Goal: Information Seeking & Learning: Learn about a topic

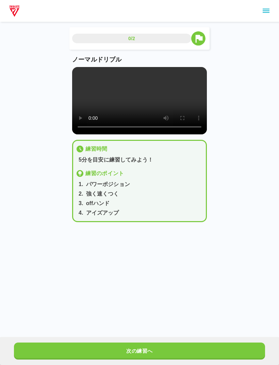
click at [245, 212] on div "0/2 ノーマルドリブル 練習時間 5分を目安に練習してみよう！ 練習のポイント 1 . パワーポジション 2 . 強く速くつく 3 . offハンド 4 .…" at bounding box center [139, 116] width 279 height 233
click at [171, 265] on html "0/2 ノーマルドリブル 練習時間 5分を目安に練習してみよう！ 練習のポイント 1 . パワーポジション 2 . 強く速くつく 3 . offハンド 4 .…" at bounding box center [139, 132] width 279 height 265
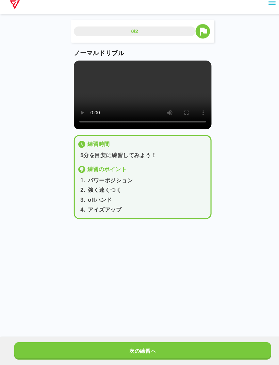
click at [163, 265] on html "0/2 ノーマルドリブル 練習時間 5分を目安に練習してみよう！ 練習のポイント 1 . パワーポジション 2 . 強く速くつく 3 . offハンド 4 .…" at bounding box center [139, 132] width 279 height 265
click at [144, 89] on video at bounding box center [139, 100] width 135 height 67
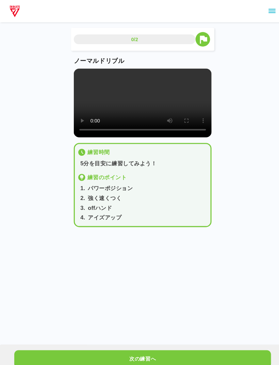
click at [266, 53] on div "0/2 ノーマルドリブル 練習時間 5分を目安に練習してみよう！ 練習のポイント 1 . パワーポジション 2 . 強く速くつく 3 . offハンド 4 .…" at bounding box center [139, 116] width 279 height 233
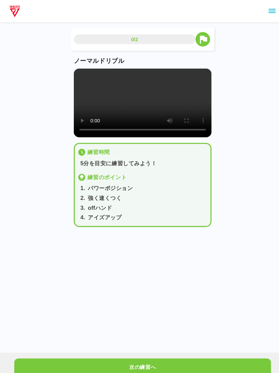
click at [266, 51] on div "0/2 ノーマルドリブル 練習時間 5分を目安に練習してみよう！ 練習のポイント 1 . パワーポジション 2 . 強く速くつく 3 . offハンド 4 .…" at bounding box center [139, 116] width 279 height 233
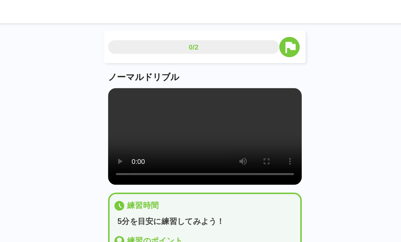
click at [133, 106] on video at bounding box center [200, 100] width 135 height 67
click at [142, 105] on video at bounding box center [200, 100] width 135 height 67
click at [141, 98] on video at bounding box center [200, 100] width 135 height 67
click at [125, 59] on main "0/2 ノーマルドリブル 練習時間 5分を目安に練習してみよう！ 練習のポイント 1 . パワーポジション 2 . 強く速くつく 3 . offハンド 4 .…" at bounding box center [200, 130] width 151 height 206
click at [125, 65] on main "0/2 ノーマルドリブル 練習時間 5分を目安に練習してみよう！ 練習のポイント 1 . パワーポジション 2 . 強く速くつく 3 . offハンド 4 .…" at bounding box center [200, 130] width 151 height 206
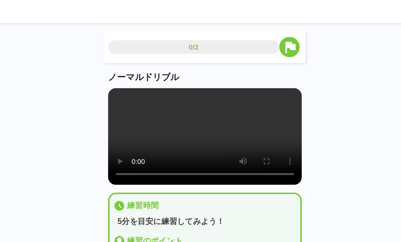
click at [133, 69] on video at bounding box center [200, 100] width 135 height 67
click at [133, 67] on video at bounding box center [200, 100] width 135 height 67
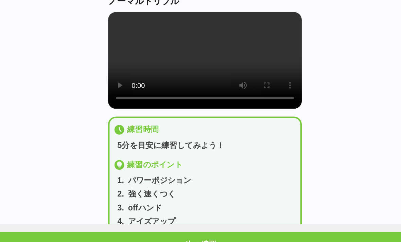
scroll to position [32, 0]
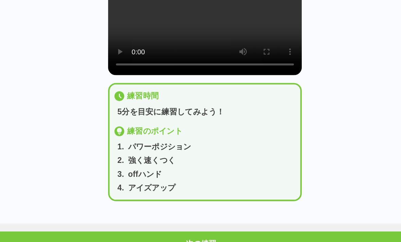
click at [187, 220] on button "次の練習へ" at bounding box center [200, 228] width 361 height 17
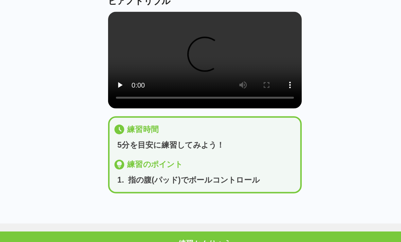
scroll to position [0, 0]
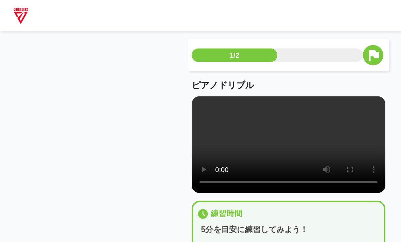
click at [190, 161] on div "練習時間 5分を目安に練習してみよう！" at bounding box center [200, 154] width 127 height 19
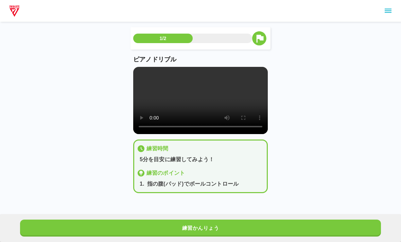
click at [203, 106] on video at bounding box center [200, 100] width 135 height 67
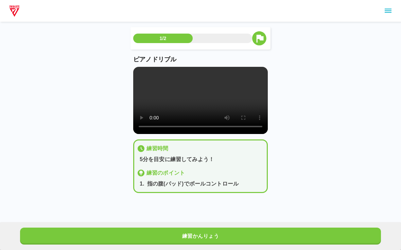
click at [142, 74] on video at bounding box center [200, 100] width 135 height 67
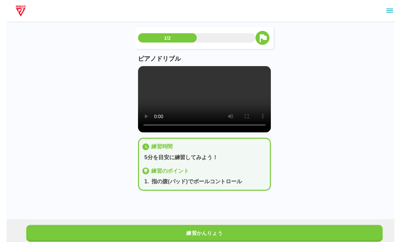
scroll to position [3, 0]
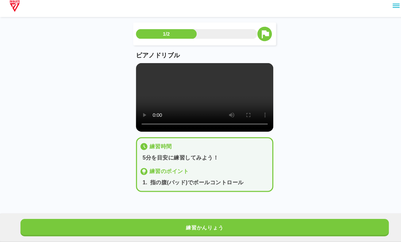
click at [278, 220] on button "練習かんりょう" at bounding box center [200, 228] width 361 height 17
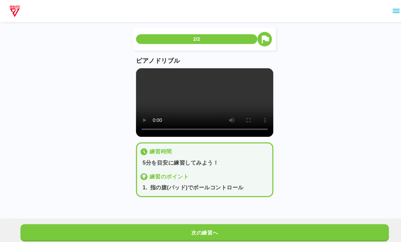
click at [278, 234] on button "次の練習へ" at bounding box center [200, 228] width 361 height 17
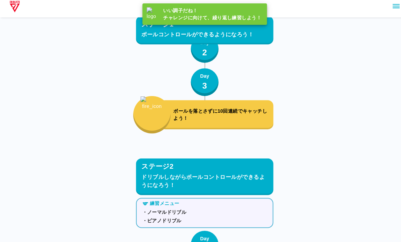
scroll to position [953, 0]
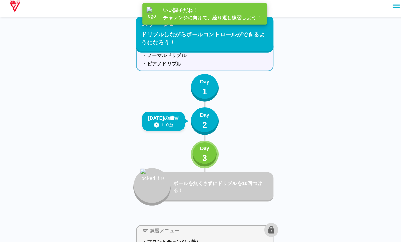
click at [213, 156] on button "Day 3" at bounding box center [200, 156] width 27 height 27
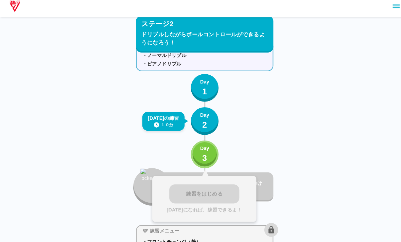
click at [202, 157] on p "3" at bounding box center [200, 160] width 5 height 12
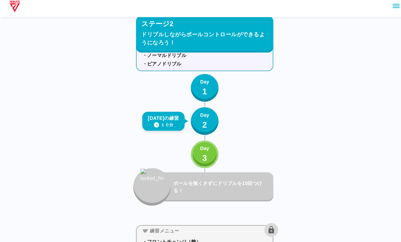
click at [209, 126] on button "Day 2" at bounding box center [200, 123] width 27 height 27
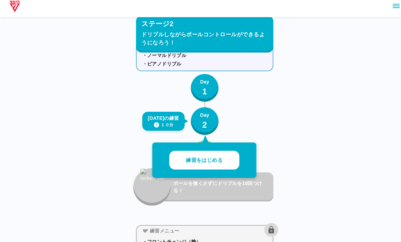
click at [227, 156] on button "練習をはじめる" at bounding box center [200, 162] width 69 height 19
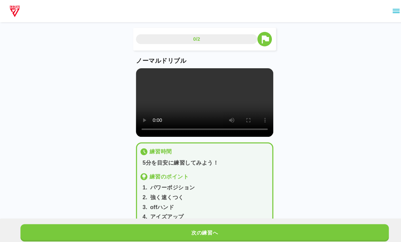
click at [212, 236] on button "次の練習へ" at bounding box center [200, 228] width 361 height 17
click at [216, 236] on button "次の練習へ" at bounding box center [200, 228] width 361 height 17
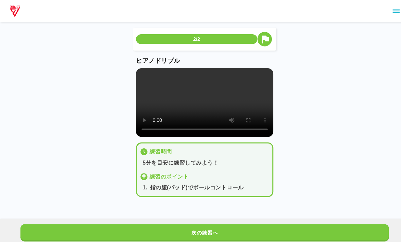
click at [216, 236] on button "次の練習へ" at bounding box center [200, 228] width 361 height 17
click at [217, 231] on button "次の練習へ" at bounding box center [200, 228] width 361 height 17
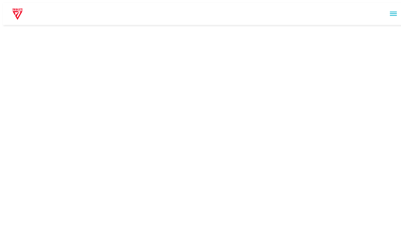
click at [212, 27] on html at bounding box center [200, 13] width 401 height 27
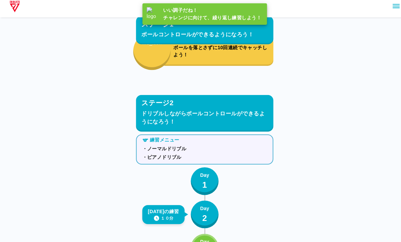
scroll to position [953, 0]
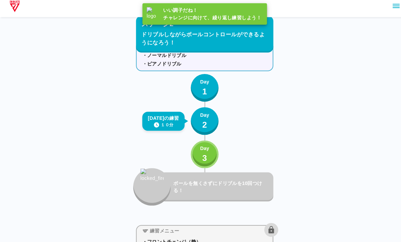
click at [200, 154] on p "3" at bounding box center [200, 160] width 5 height 12
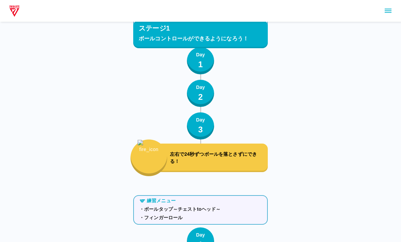
scroll to position [0, 0]
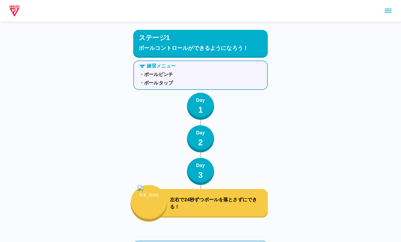
click at [166, 200] on button "button" at bounding box center [148, 203] width 37 height 37
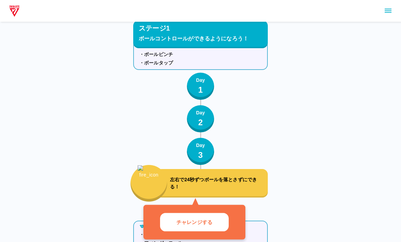
scroll to position [20, 0]
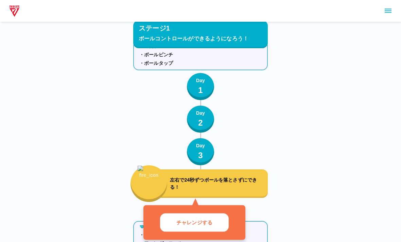
click at [219, 216] on button "チャレンジする" at bounding box center [194, 222] width 69 height 19
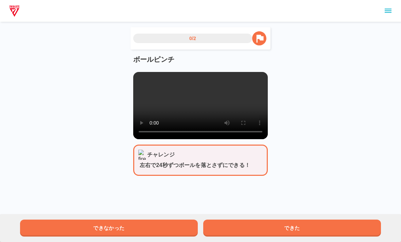
click at [199, 104] on video at bounding box center [200, 105] width 135 height 67
click at [199, 79] on video at bounding box center [200, 105] width 135 height 67
click at [224, 122] on video at bounding box center [200, 105] width 135 height 67
click at [231, 110] on video at bounding box center [200, 105] width 135 height 67
click at [251, 139] on video at bounding box center [200, 105] width 135 height 67
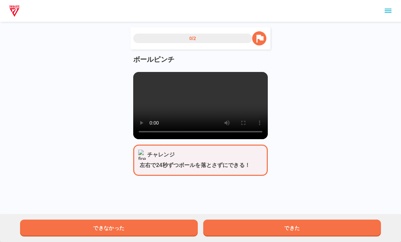
click at [230, 221] on button "できた" at bounding box center [292, 228] width 178 height 17
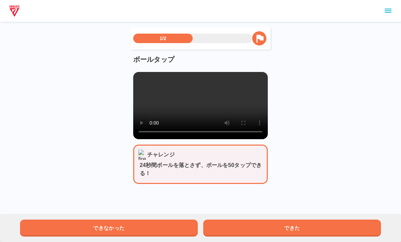
click at [217, 223] on button "できた" at bounding box center [292, 228] width 178 height 17
click at [231, 221] on button "できた" at bounding box center [292, 228] width 178 height 17
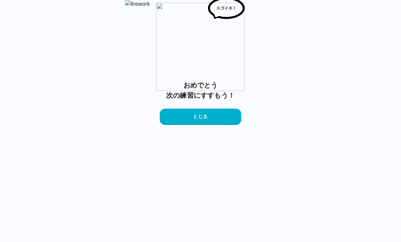
click at [219, 125] on button "とじる" at bounding box center [201, 117] width 82 height 16
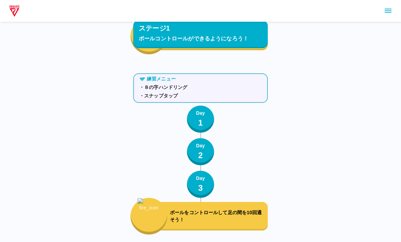
scroll to position [956, 0]
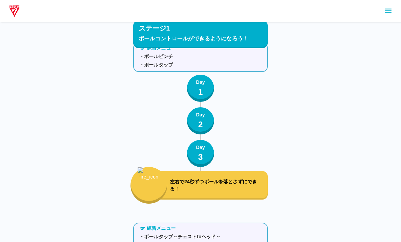
scroll to position [0, 0]
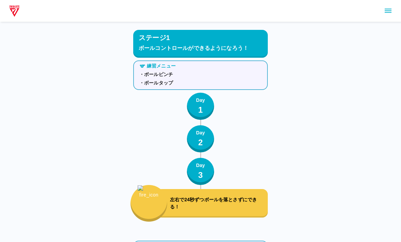
click at [197, 169] on p "Day" at bounding box center [200, 165] width 9 height 7
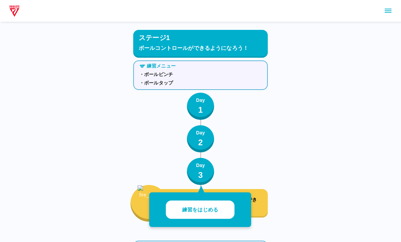
click at [191, 205] on button "練習をはじめる" at bounding box center [200, 210] width 69 height 19
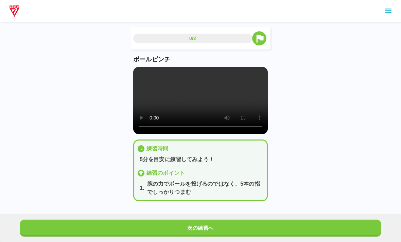
click at [201, 218] on div "次の練習へ" at bounding box center [200, 228] width 401 height 28
click at [194, 105] on video at bounding box center [200, 100] width 135 height 67
click at [197, 105] on video at bounding box center [200, 100] width 135 height 67
click at [273, 218] on div "次の練習へ" at bounding box center [200, 228] width 401 height 28
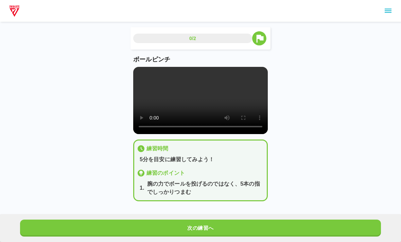
click at [273, 218] on div "次の練習へ" at bounding box center [200, 228] width 401 height 28
click at [278, 210] on div "0/2 ボールピンチ 練習時間 5分を目安に練習してみよう！ 練習のポイント 1 . 腕の力でボールを投げるのではなく、5本の指でしっかりつまむ 次の練習へ" at bounding box center [200, 106] width 401 height 212
click at [278, 228] on button "次の練習へ" at bounding box center [200, 228] width 361 height 17
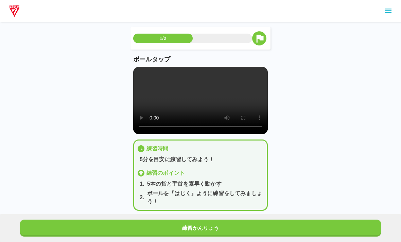
click at [278, 228] on button "練習かんりょう" at bounding box center [200, 228] width 361 height 17
click at [277, 218] on div "次の練習へ" at bounding box center [200, 228] width 401 height 28
click at [267, 222] on button "次の練習へ" at bounding box center [200, 228] width 361 height 17
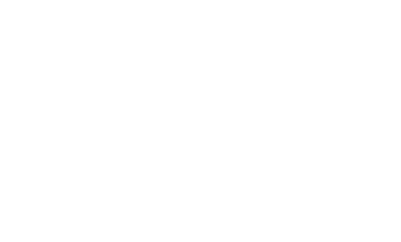
click at [269, 3] on html at bounding box center [200, 1] width 401 height 3
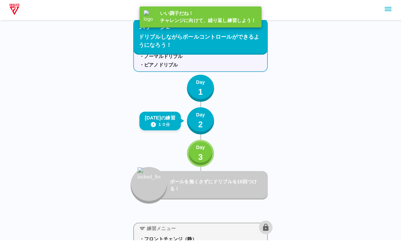
scroll to position [956, 0]
